Goal: Information Seeking & Learning: Learn about a topic

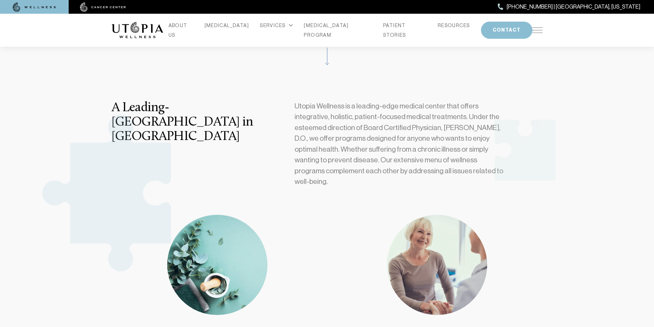
scroll to position [240, 0]
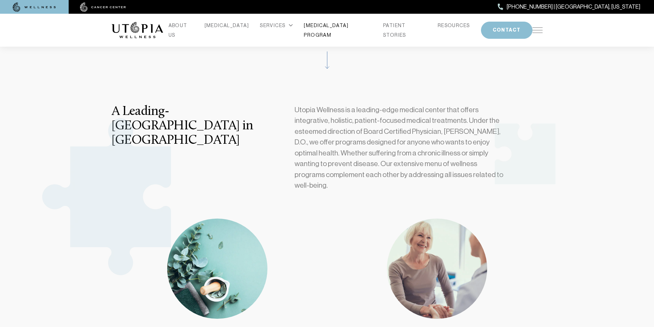
click at [319, 32] on link "[MEDICAL_DATA] PROGRAM" at bounding box center [338, 30] width 68 height 19
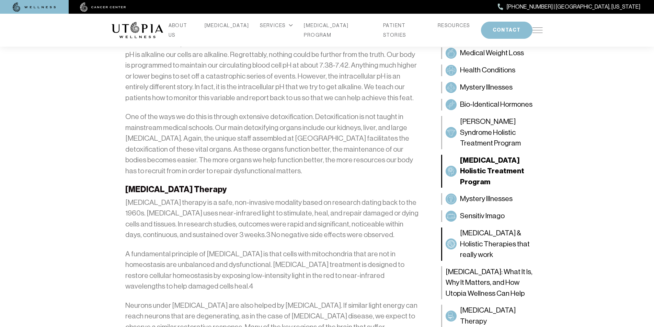
scroll to position [1407, 0]
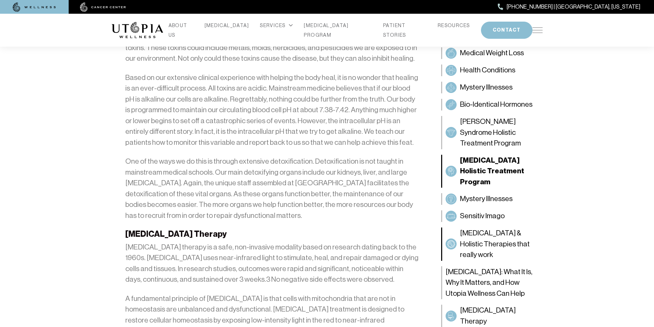
click at [511, 225] on div "[MEDICAL_DATA] & Holistic Therapies that really work" at bounding box center [492, 244] width 102 height 39
click at [481, 163] on span "[MEDICAL_DATA] Holistic Treatment Program" at bounding box center [499, 171] width 79 height 33
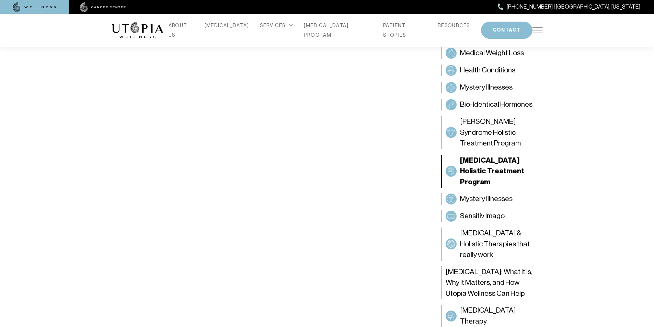
scroll to position [274, 0]
click at [393, 28] on link "PATIENT STORIES" at bounding box center [405, 30] width 44 height 19
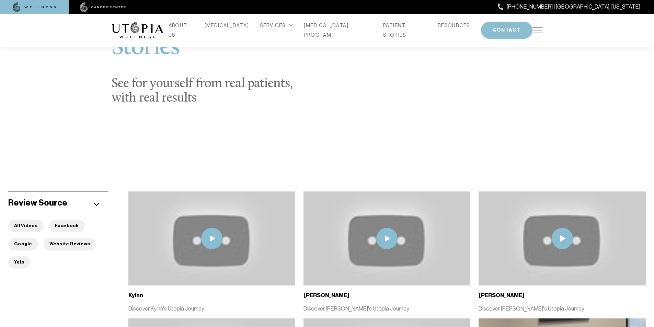
scroll to position [34, 0]
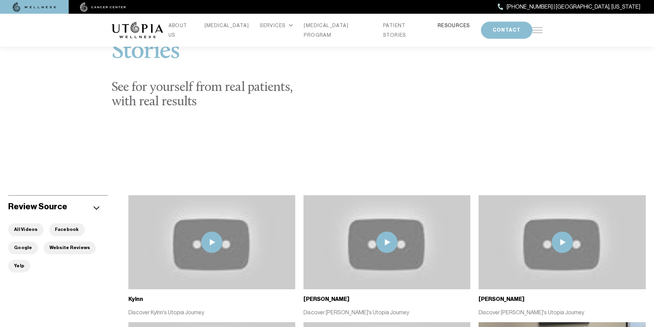
click at [437, 28] on link "RESOURCES" at bounding box center [453, 26] width 32 height 10
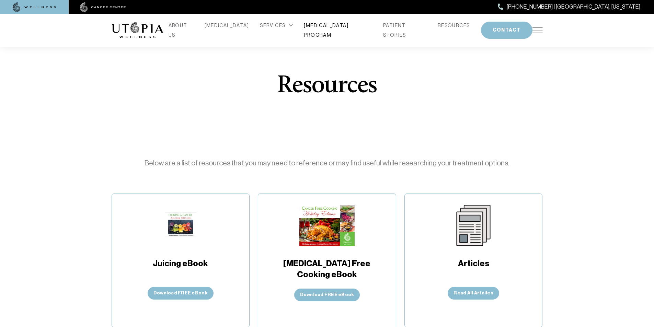
click at [320, 26] on link "[MEDICAL_DATA] PROGRAM" at bounding box center [338, 30] width 68 height 19
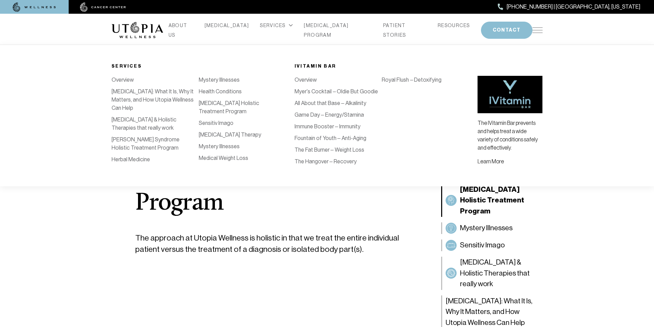
click at [289, 27] on icon at bounding box center [291, 25] width 4 height 3
click at [285, 30] on div "SERVICES" at bounding box center [276, 26] width 33 height 10
click at [272, 28] on div "SERVICES" at bounding box center [276, 26] width 33 height 10
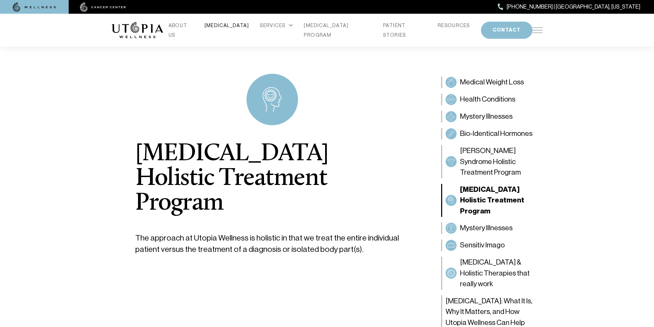
click at [234, 30] on link "[MEDICAL_DATA]" at bounding box center [226, 26] width 45 height 10
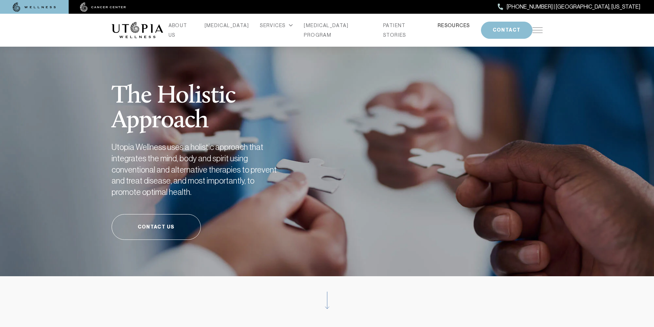
click at [444, 28] on link "RESOURCES" at bounding box center [453, 26] width 32 height 10
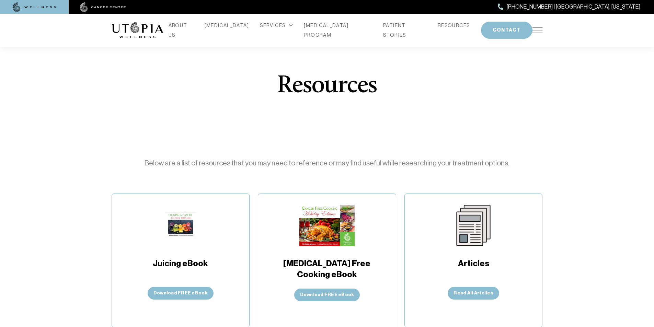
click at [536, 27] on img at bounding box center [537, 29] width 10 height 5
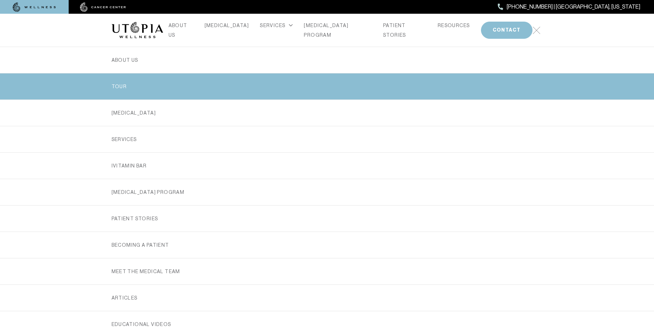
click at [122, 86] on link "TOUR" at bounding box center [327, 86] width 431 height 26
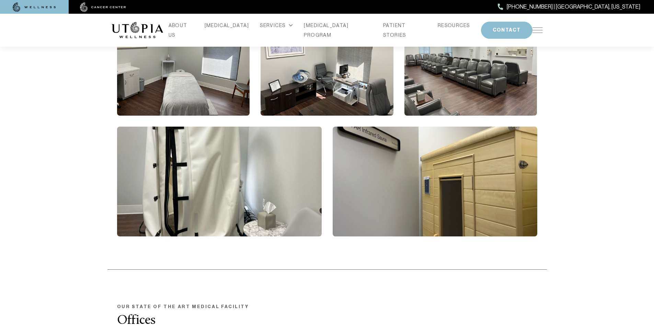
scroll to position [858, 0]
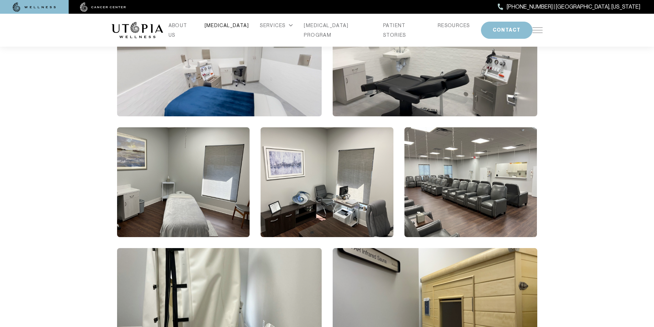
click at [232, 30] on link "[MEDICAL_DATA]" at bounding box center [226, 26] width 45 height 10
